Goal: Task Accomplishment & Management: Manage account settings

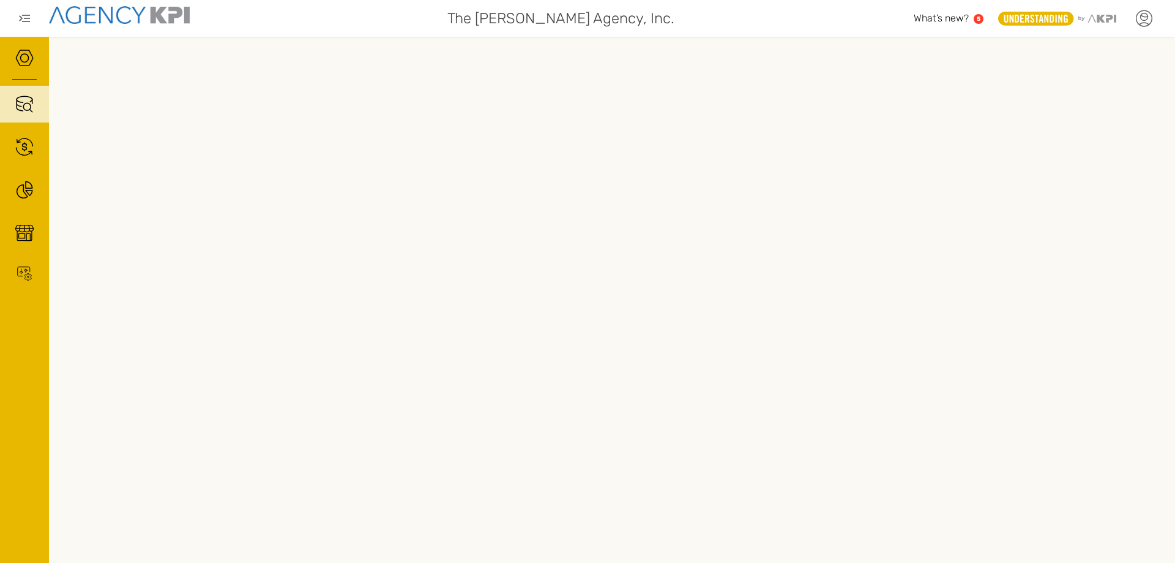
click at [1147, 21] on icon at bounding box center [1144, 18] width 18 height 18
click at [1046, 118] on li "Log Out" at bounding box center [1093, 127] width 137 height 32
